Goal: Check status: Check status

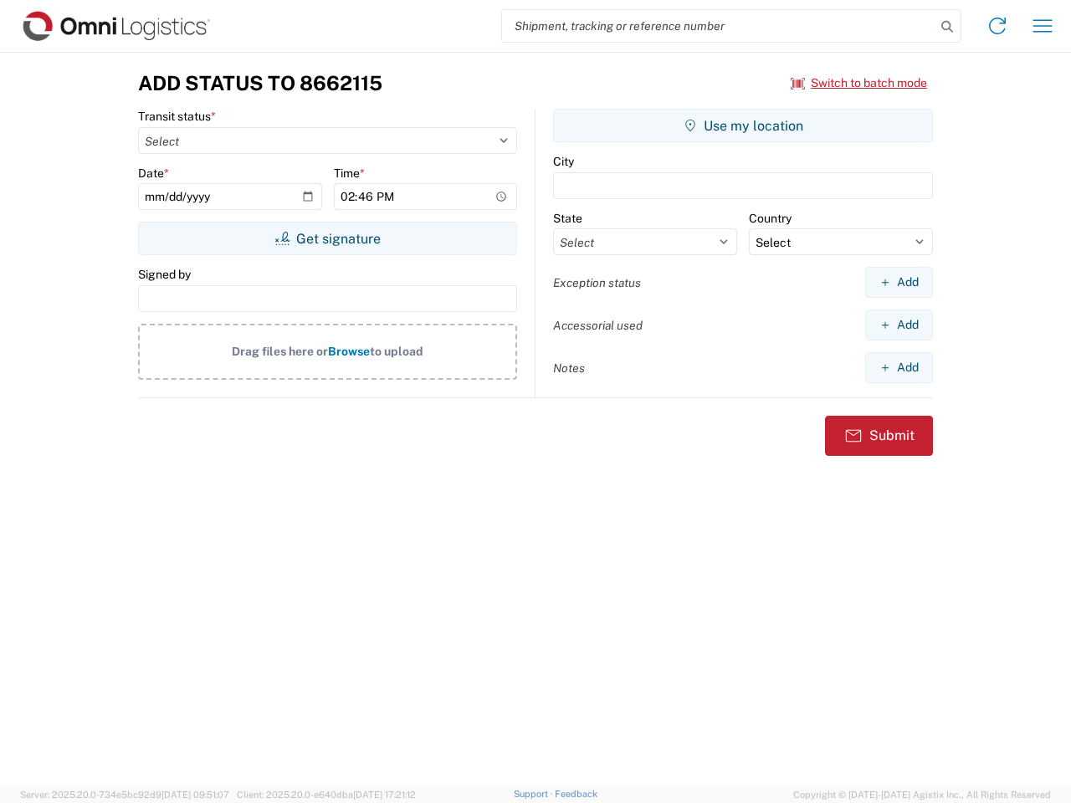
click at [718, 26] on input "search" at bounding box center [718, 26] width 433 height 32
click at [947, 27] on icon at bounding box center [946, 26] width 23 height 23
click at [997, 26] on icon at bounding box center [997, 26] width 27 height 27
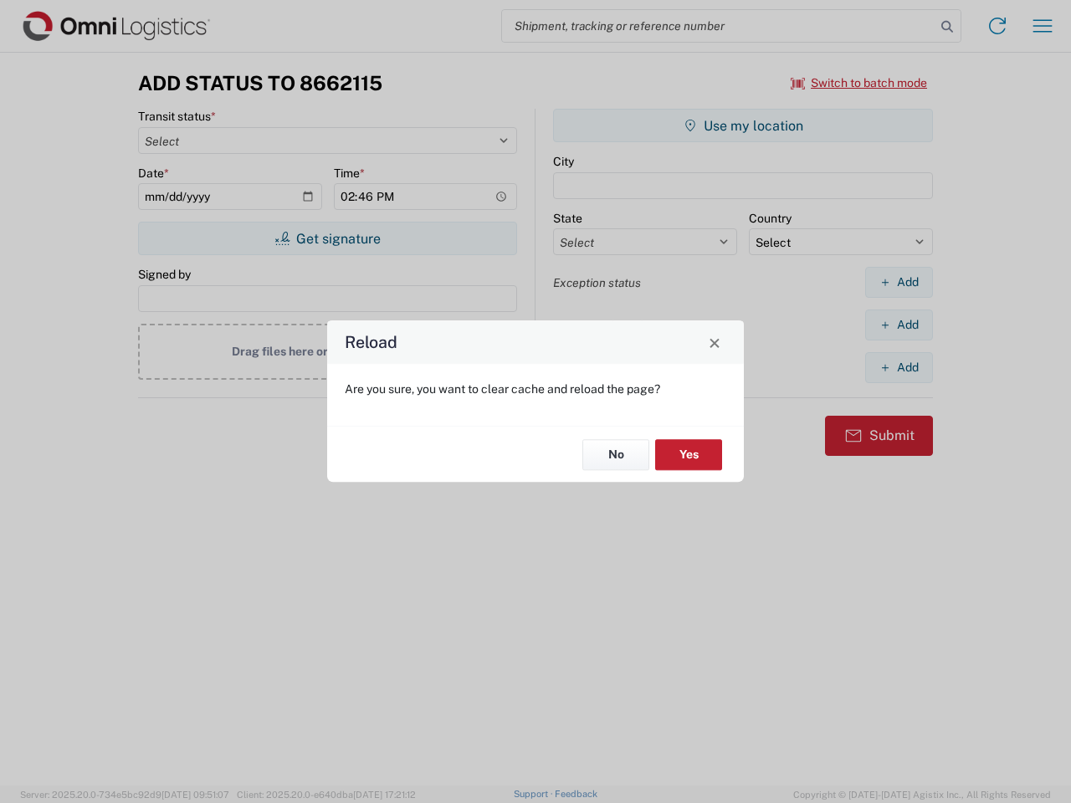
click at [859, 83] on div "Reload Are you sure, you want to clear cache and reload the page? No Yes" at bounding box center [535, 401] width 1071 height 803
click at [327, 238] on div "Reload Are you sure, you want to clear cache and reload the page? No Yes" at bounding box center [535, 401] width 1071 height 803
click at [743, 125] on div "Reload Are you sure, you want to clear cache and reload the page? No Yes" at bounding box center [535, 401] width 1071 height 803
click at [898, 282] on div "Reload Are you sure, you want to clear cache and reload the page? No Yes" at bounding box center [535, 401] width 1071 height 803
click at [898, 325] on div "Reload Are you sure, you want to clear cache and reload the page? No Yes" at bounding box center [535, 401] width 1071 height 803
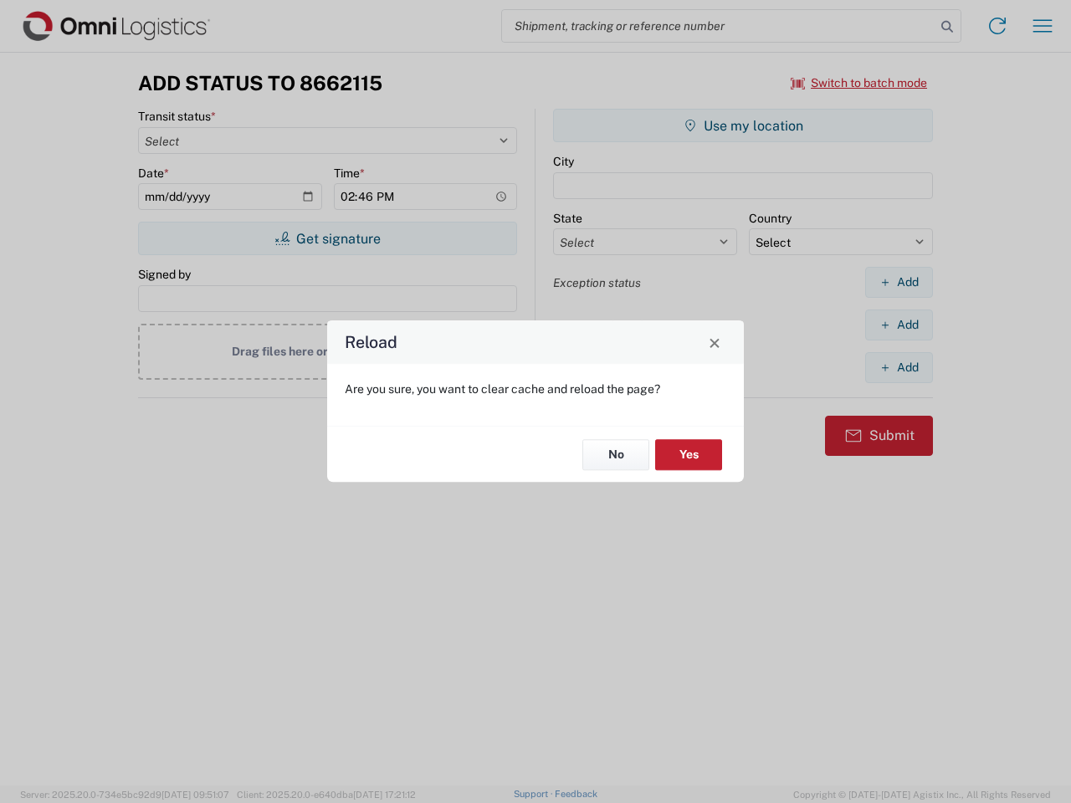
click at [898, 367] on div "Reload Are you sure, you want to clear cache and reload the page? No Yes" at bounding box center [535, 401] width 1071 height 803
